Goal: Information Seeking & Learning: Learn about a topic

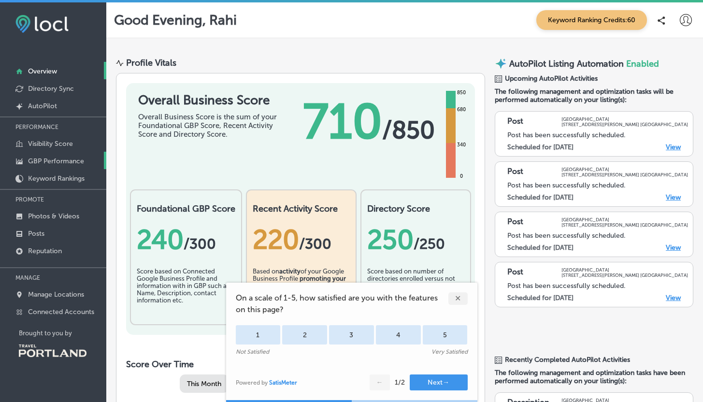
click at [58, 160] on p "GBP Performance" at bounding box center [56, 161] width 56 height 8
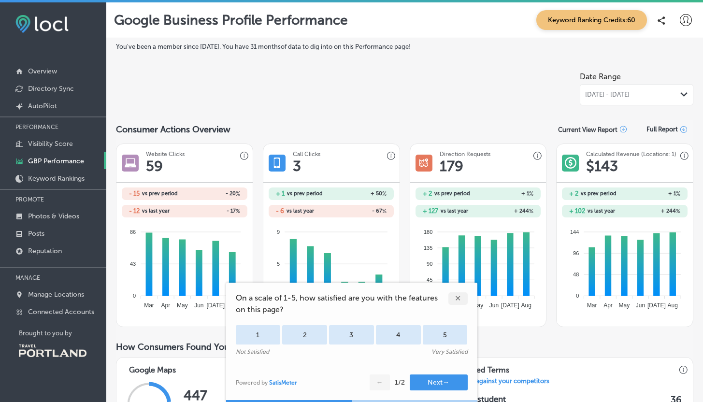
click at [456, 300] on div "✕" at bounding box center [457, 298] width 19 height 13
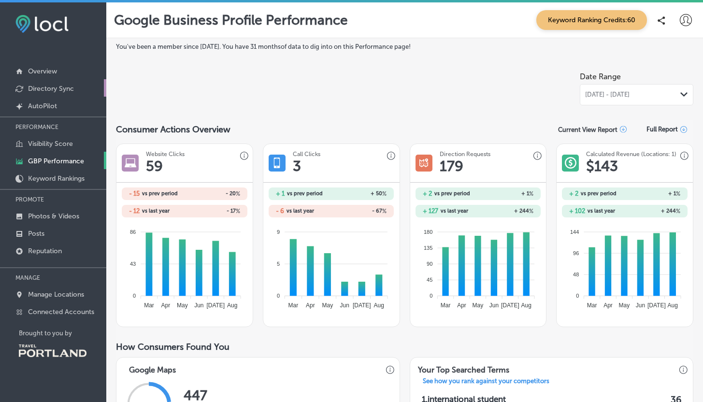
click at [63, 90] on p "Directory Sync" at bounding box center [51, 89] width 46 height 8
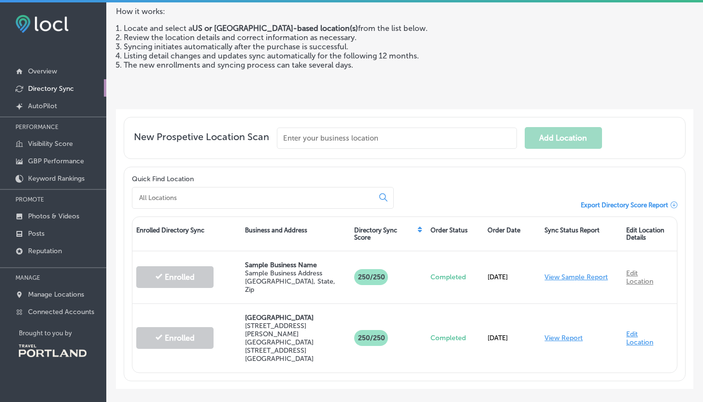
scroll to position [114, 0]
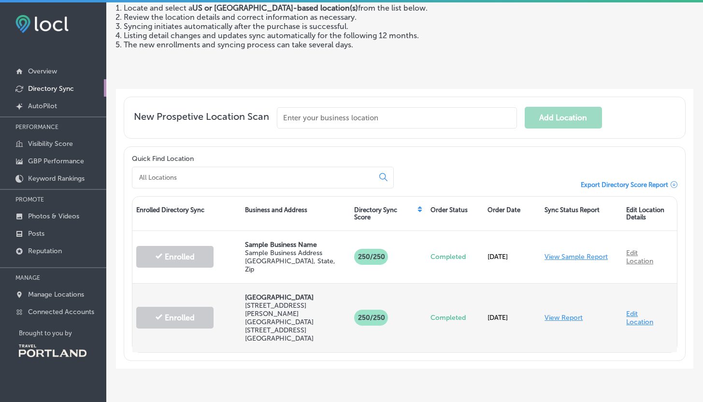
click at [567, 313] on link "View Report" at bounding box center [563, 317] width 38 height 8
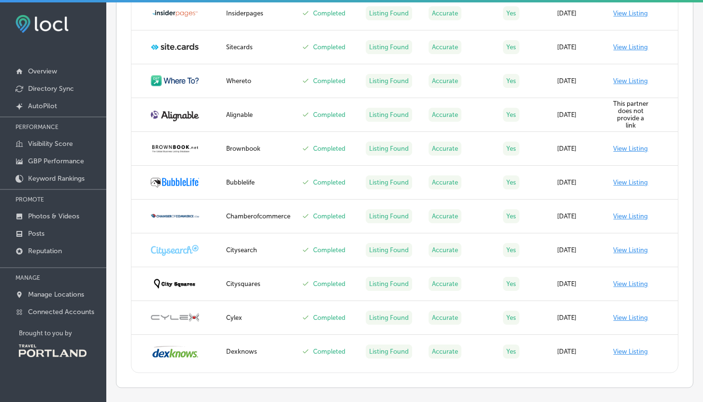
scroll to position [1756, 0]
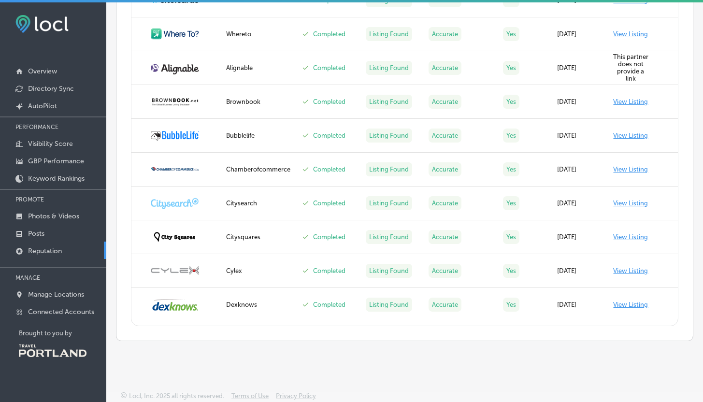
click at [46, 247] on p "Reputation" at bounding box center [45, 251] width 34 height 8
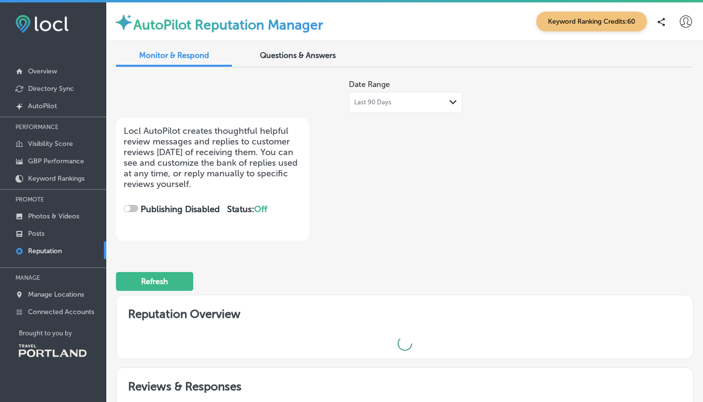
checkbox input "true"
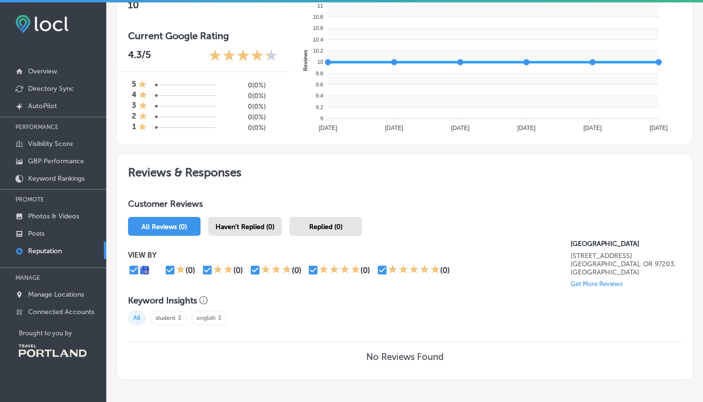
scroll to position [409, 0]
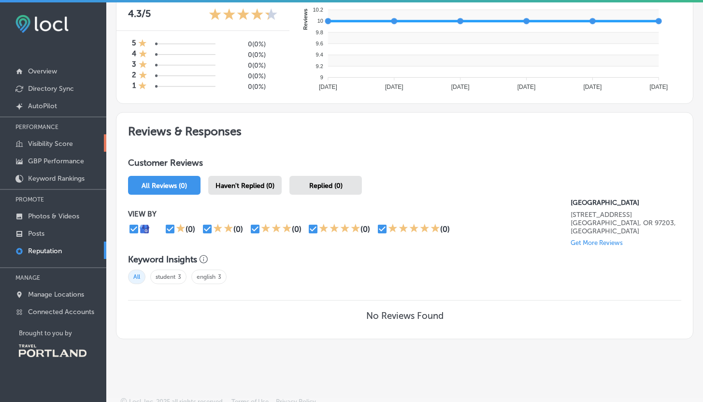
click at [49, 144] on p "Visibility Score" at bounding box center [50, 144] width 45 height 8
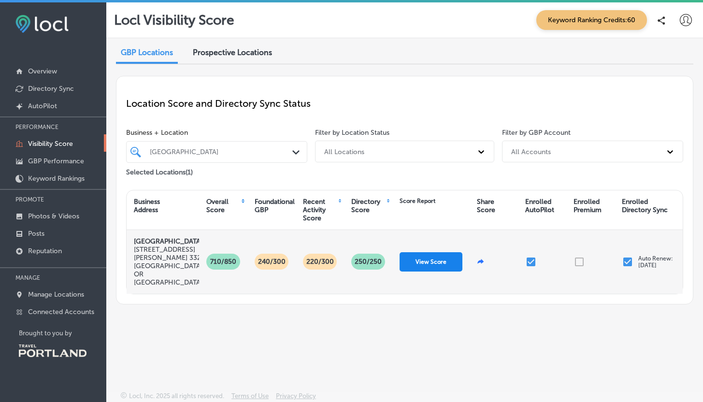
click at [429, 261] on button "View Score" at bounding box center [430, 261] width 63 height 19
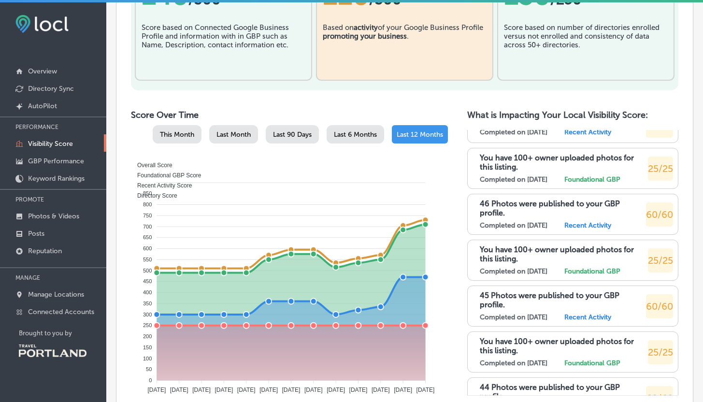
scroll to position [278, 0]
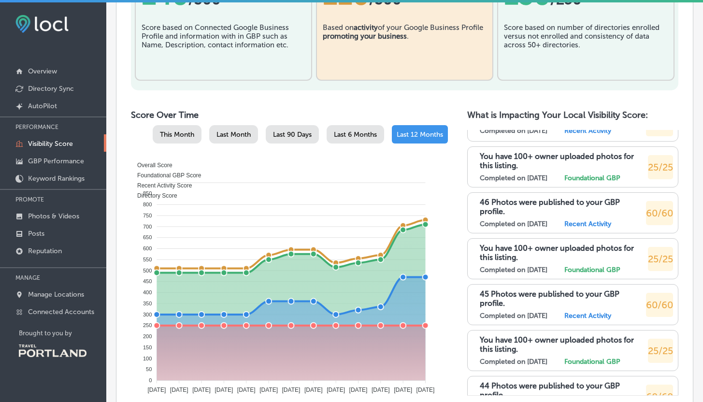
click at [504, 204] on p "46 Photos were published to your GBP profile." at bounding box center [563, 207] width 166 height 18
click at [69, 209] on link "Photos & Videos" at bounding box center [53, 215] width 106 height 17
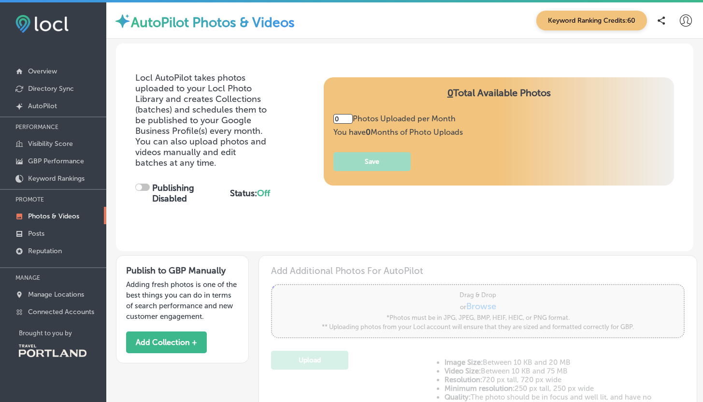
type input "5"
checkbox input "true"
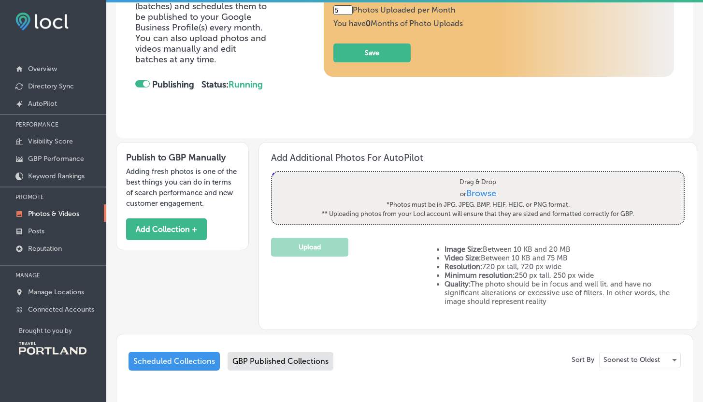
scroll to position [74, 0]
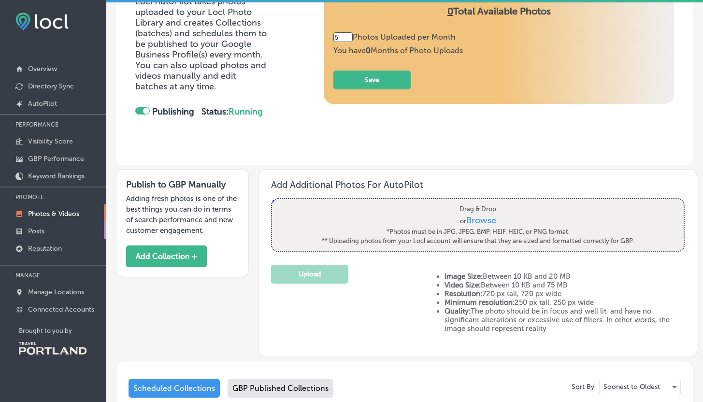
click at [33, 224] on link "Posts" at bounding box center [53, 230] width 106 height 17
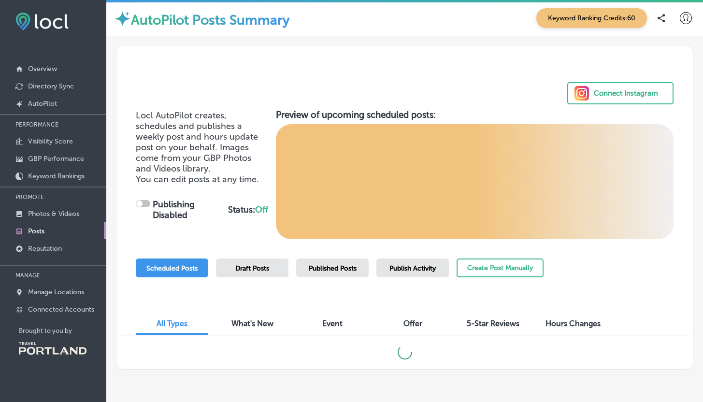
checkbox input "true"
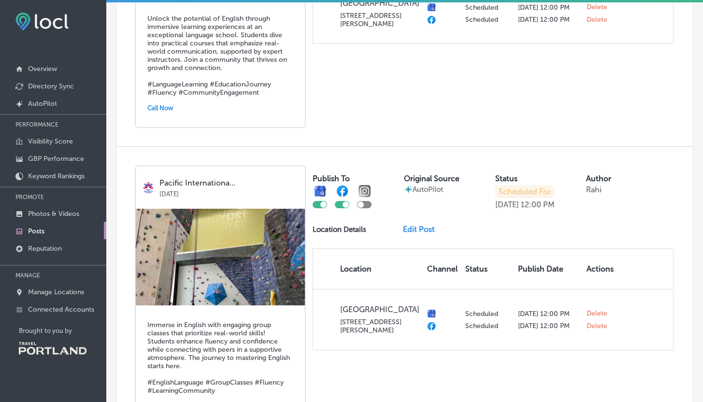
scroll to position [1217, 0]
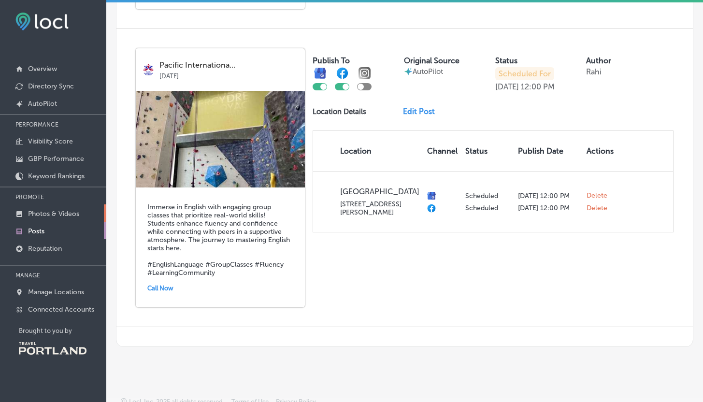
click at [52, 213] on p "Photos & Videos" at bounding box center [53, 214] width 51 height 8
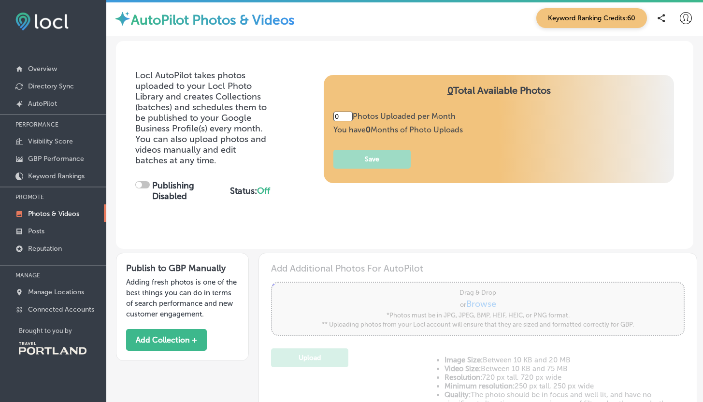
type input "5"
checkbox input "true"
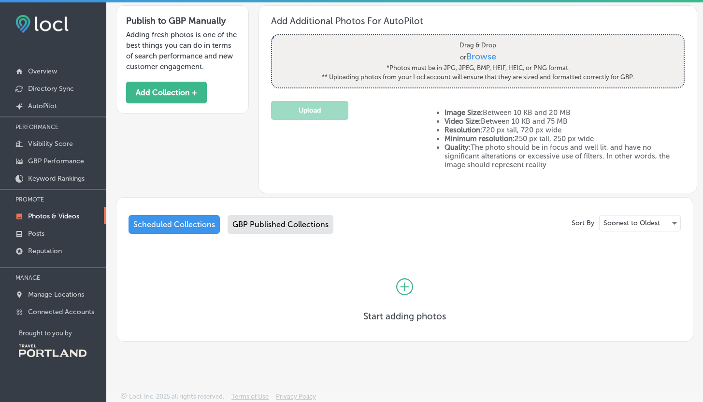
scroll to position [2, 0]
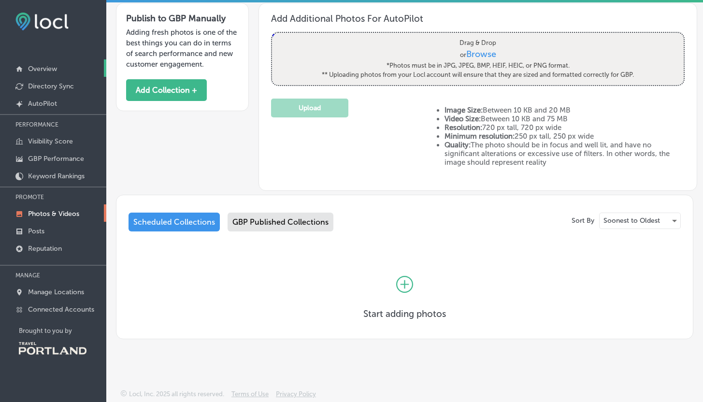
click at [43, 68] on p "Overview" at bounding box center [42, 69] width 29 height 8
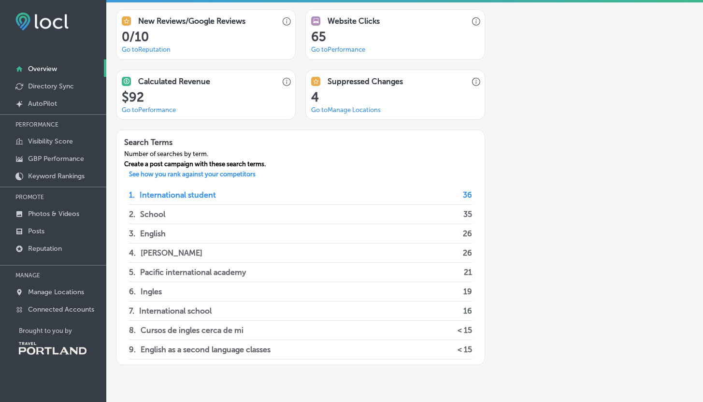
scroll to position [719, 0]
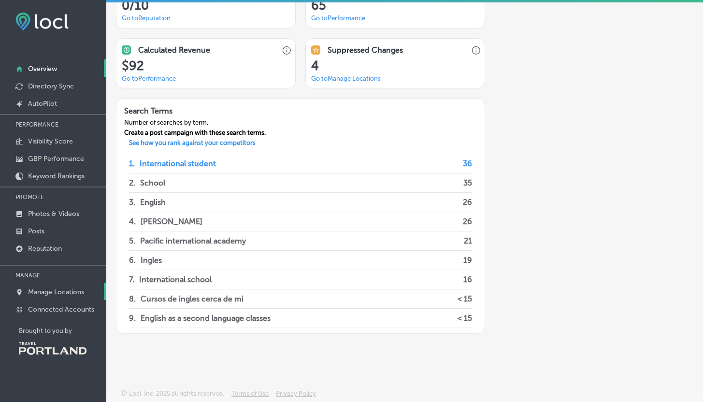
click at [65, 291] on p "Manage Locations" at bounding box center [56, 292] width 56 height 8
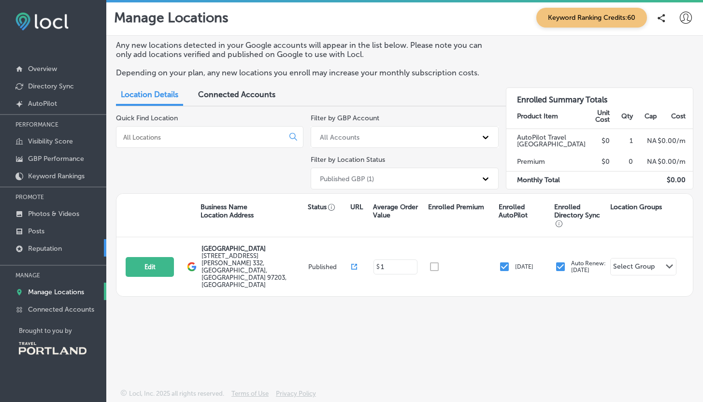
click at [57, 244] on p "Reputation" at bounding box center [45, 248] width 34 height 8
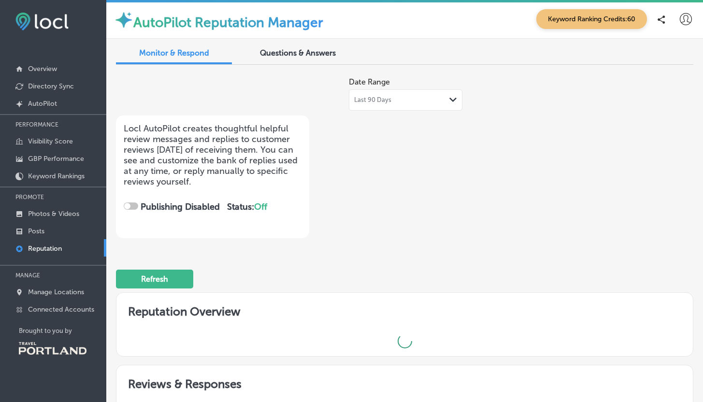
checkbox input "true"
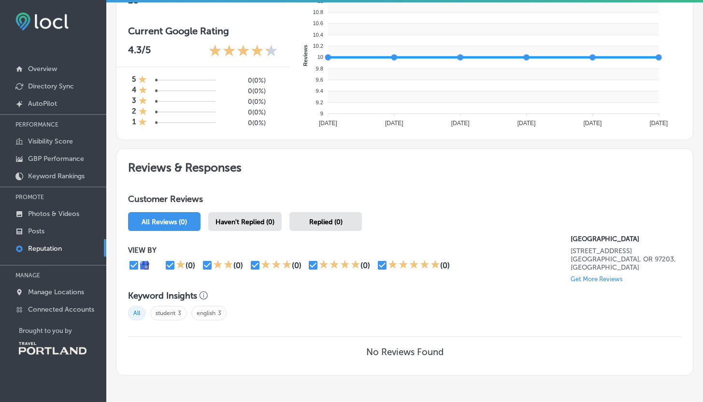
scroll to position [409, 0]
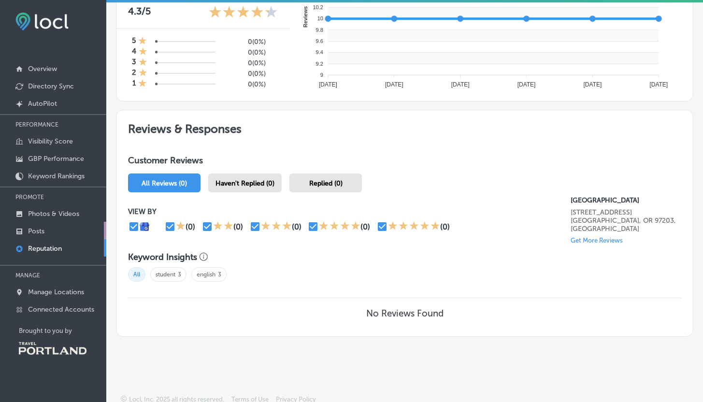
click at [47, 234] on link "Posts" at bounding box center [53, 230] width 106 height 17
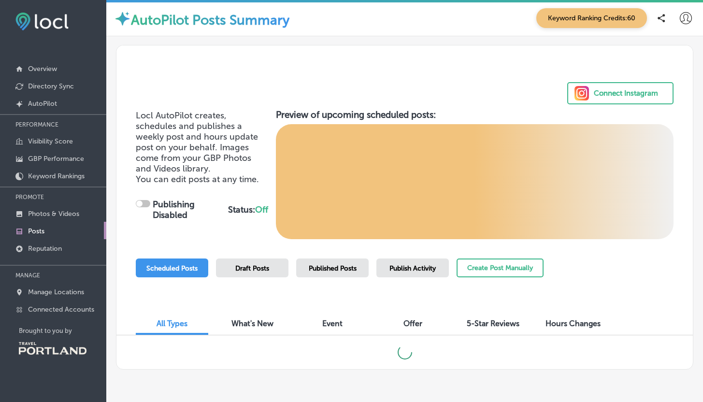
checkbox input "true"
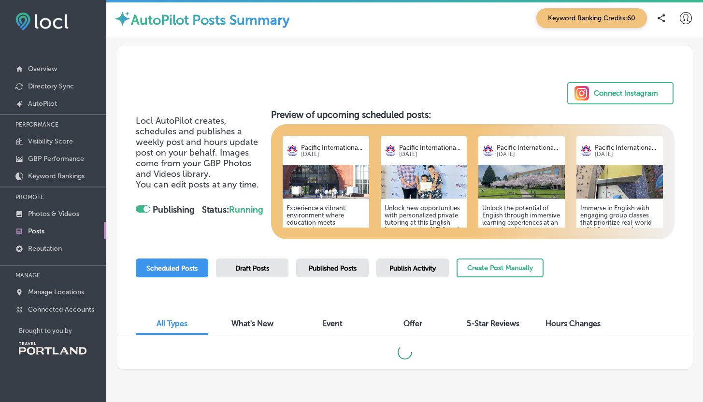
click at [347, 265] on span "Published Posts" at bounding box center [333, 268] width 48 height 8
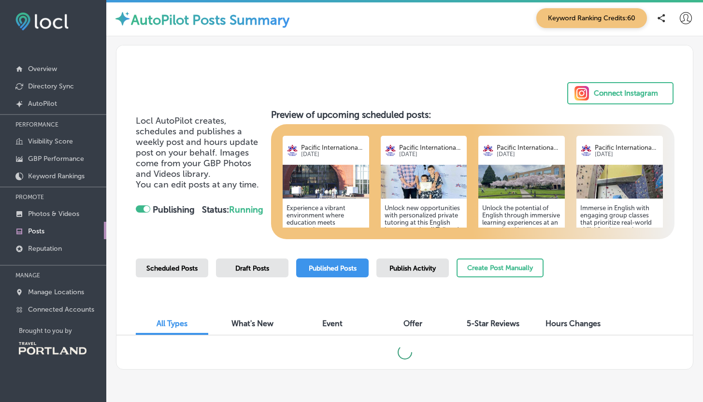
scroll to position [31, 0]
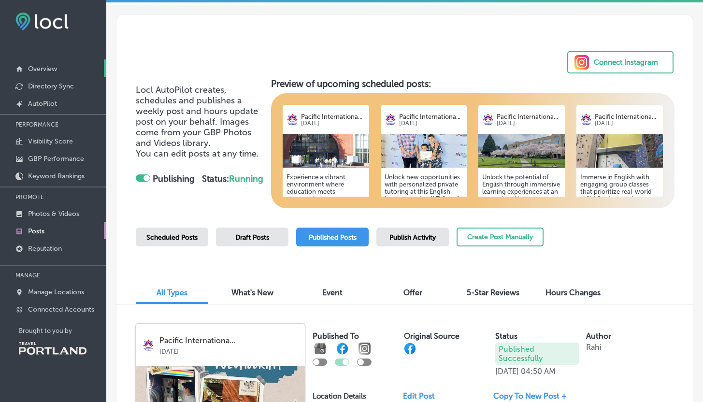
click at [35, 69] on p "Overview" at bounding box center [42, 69] width 29 height 8
